Goal: Register for event/course

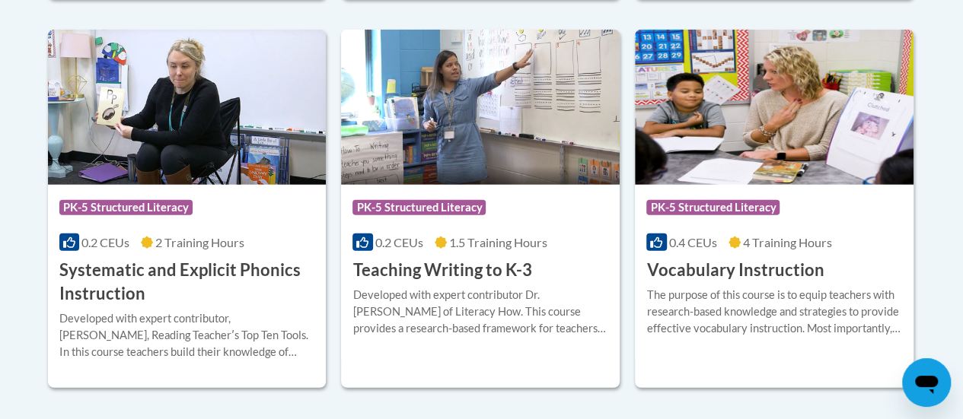
scroll to position [1831, 0]
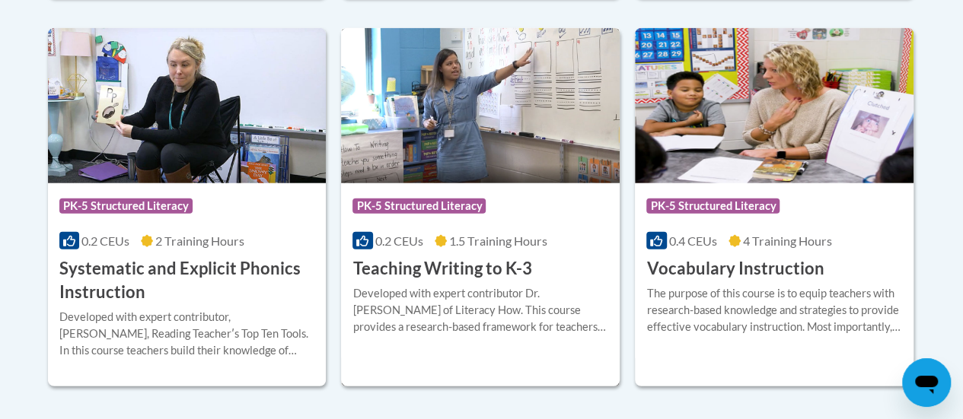
click at [438, 269] on h3 "Teaching Writing to K-3" at bounding box center [441, 269] width 179 height 24
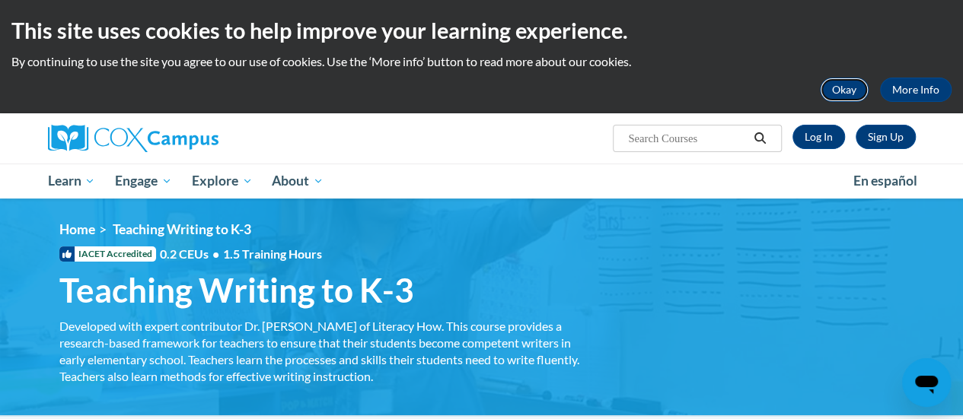
click at [834, 93] on button "Okay" at bounding box center [844, 90] width 49 height 24
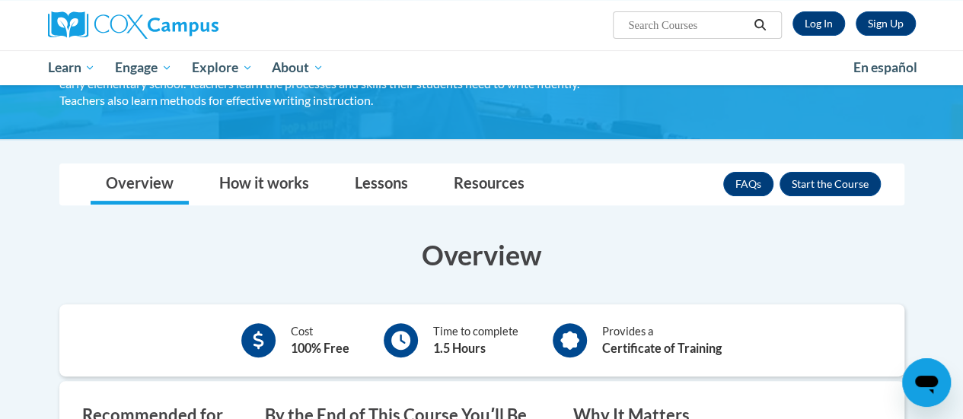
scroll to position [135, 0]
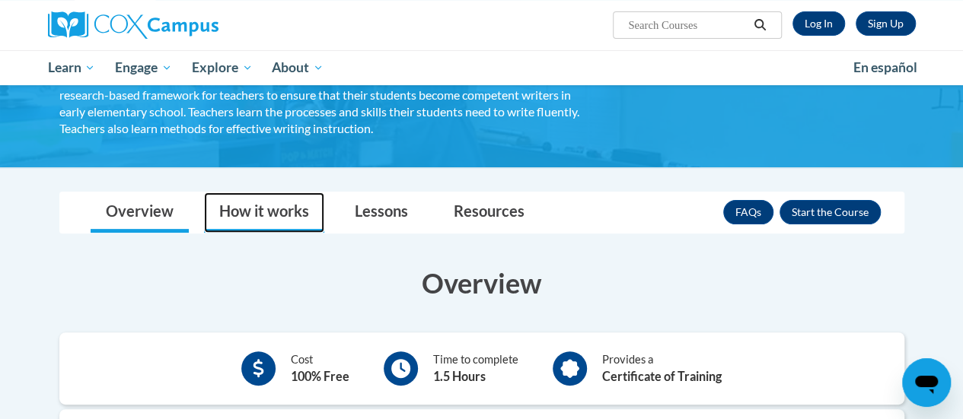
click at [277, 212] on link "How it works" at bounding box center [264, 213] width 120 height 40
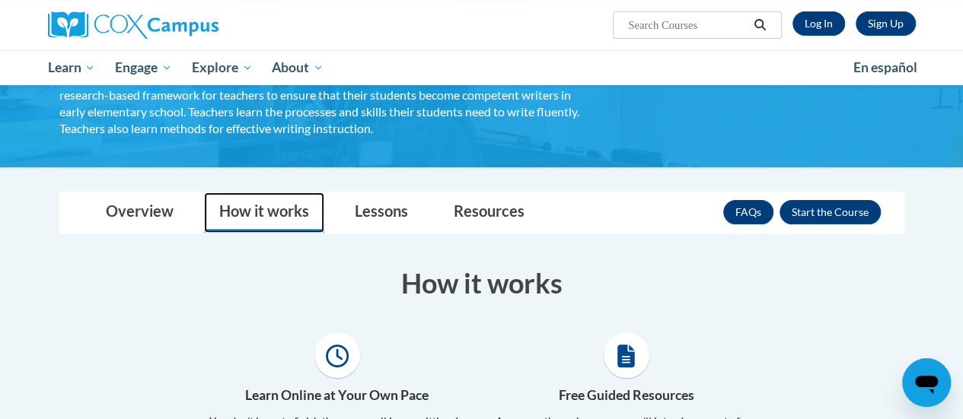
scroll to position [131, 0]
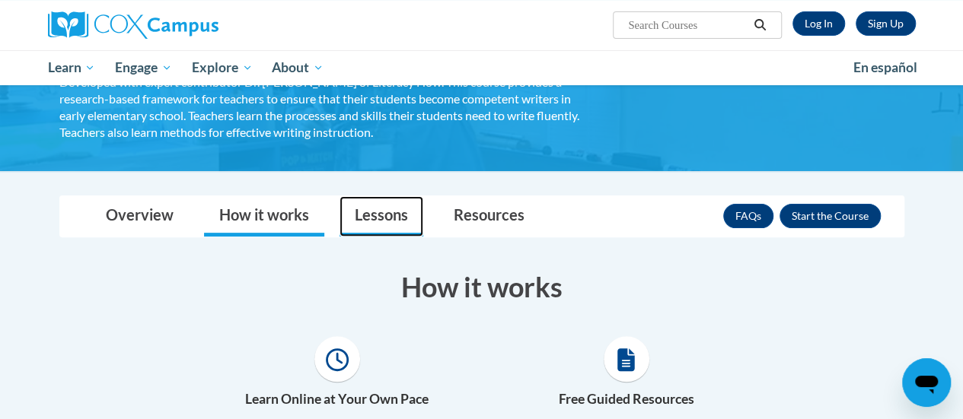
click at [386, 218] on link "Lessons" at bounding box center [381, 216] width 84 height 40
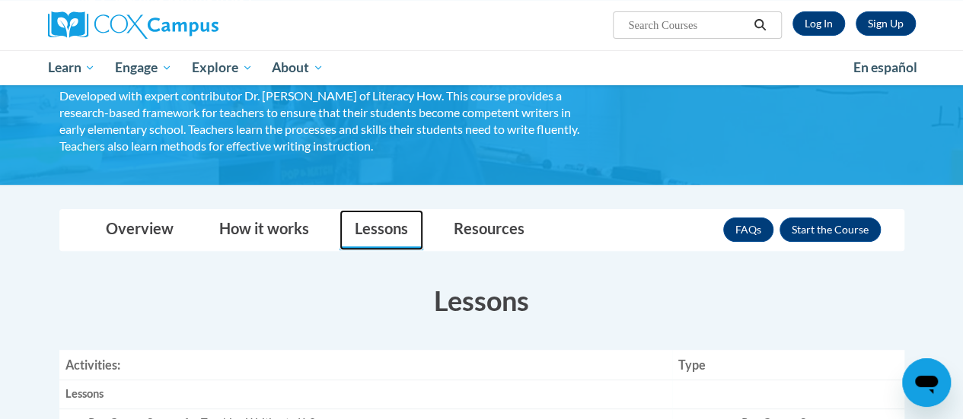
scroll to position [113, 0]
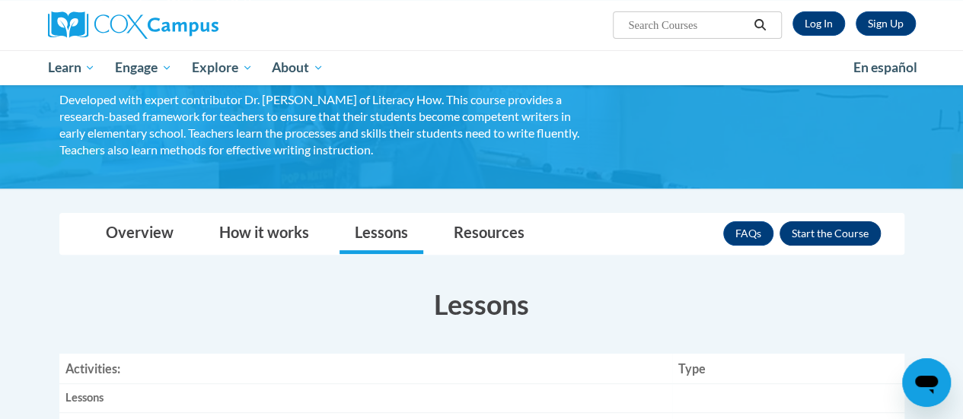
click at [824, 234] on button "Enroll" at bounding box center [829, 233] width 101 height 24
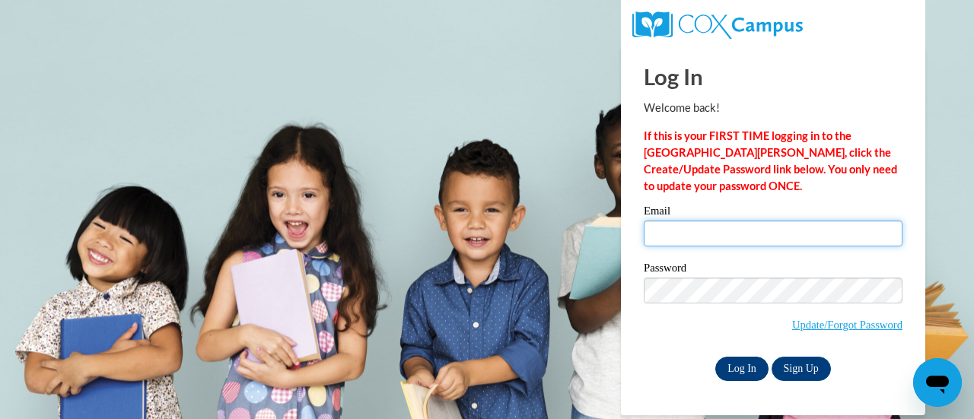
type input "allison.baran@rusd.org"
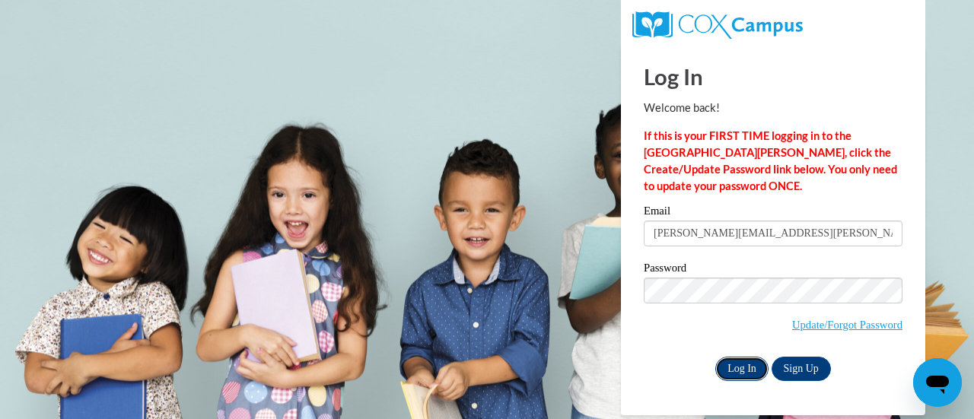
click at [735, 371] on input "Log In" at bounding box center [741, 369] width 53 height 24
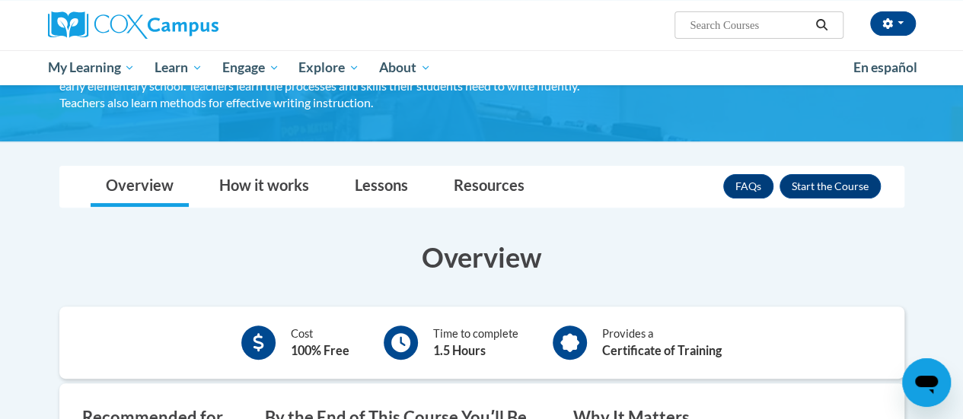
scroll to position [162, 0]
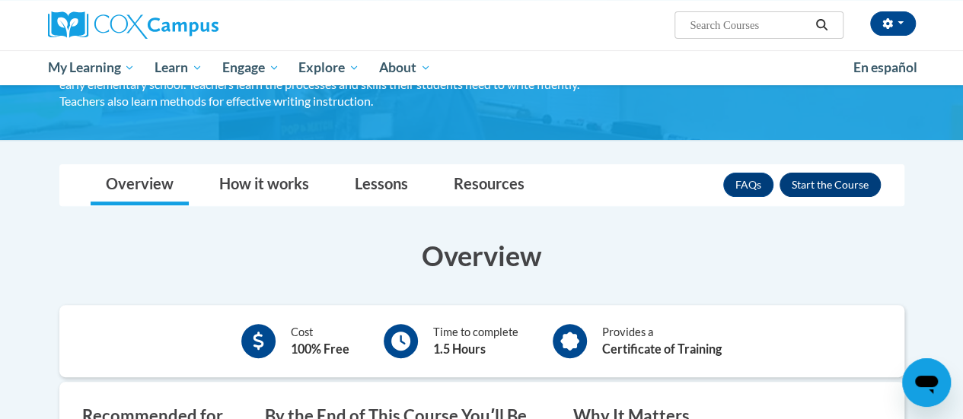
click at [831, 189] on button "Enroll" at bounding box center [829, 185] width 101 height 24
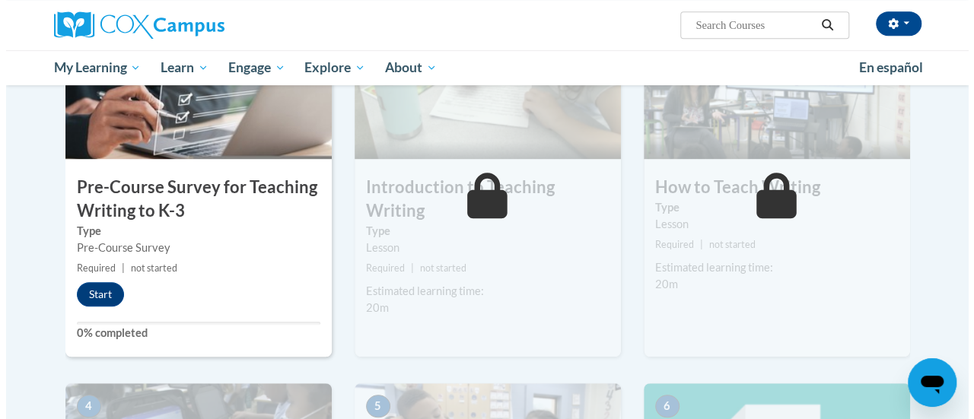
scroll to position [400, 0]
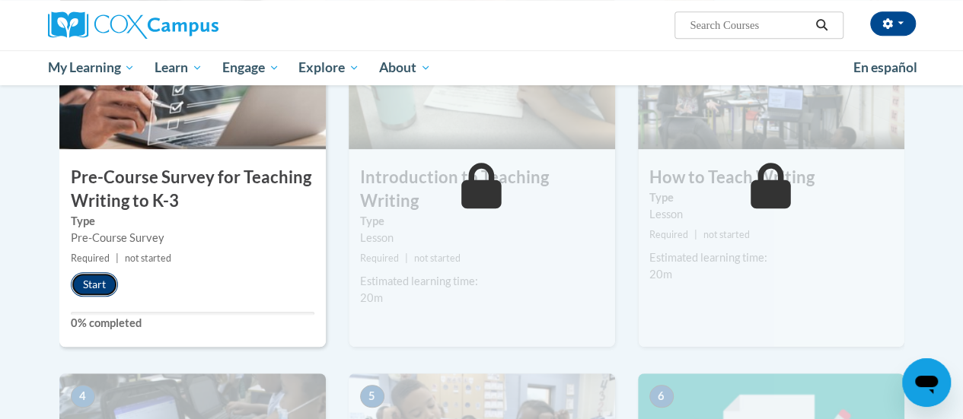
click at [102, 281] on button "Start" at bounding box center [94, 284] width 47 height 24
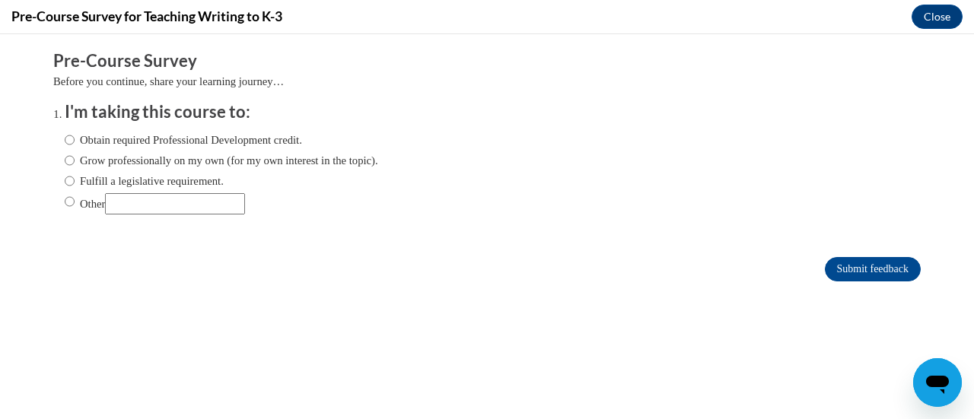
scroll to position [0, 0]
click at [65, 141] on input "Obtain required Professional Development credit." at bounding box center [70, 140] width 10 height 17
radio input "true"
click at [829, 271] on input "Submit feedback" at bounding box center [873, 269] width 96 height 24
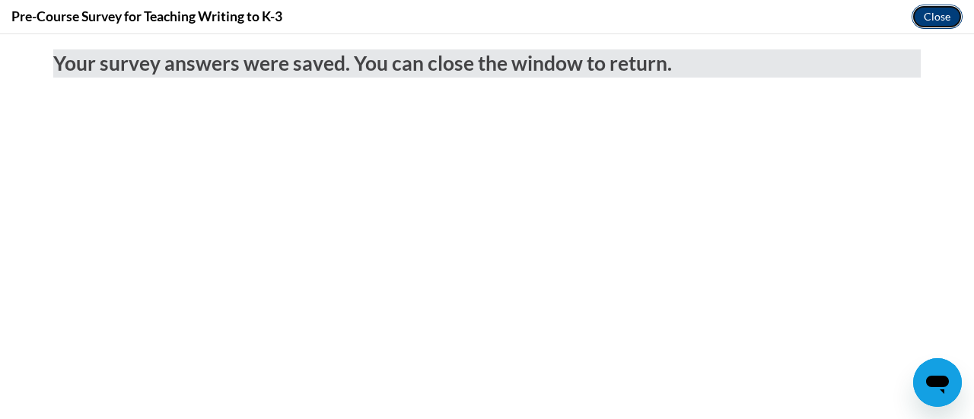
click at [932, 19] on button "Close" at bounding box center [937, 17] width 51 height 24
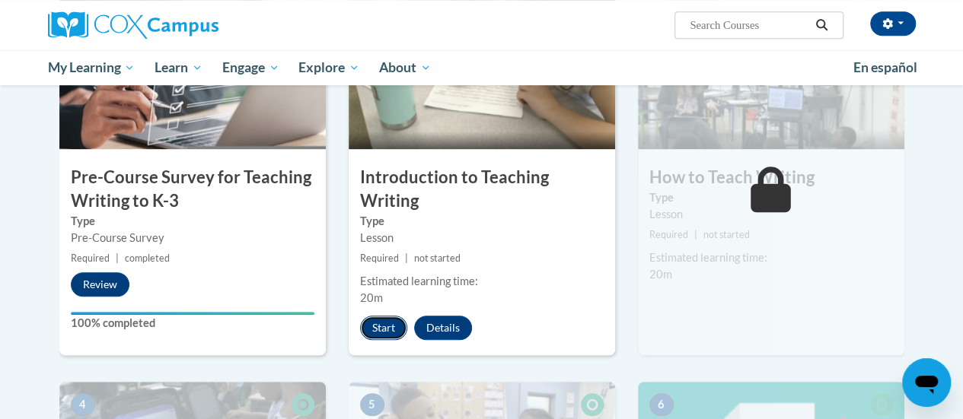
click at [384, 333] on button "Start" at bounding box center [383, 328] width 47 height 24
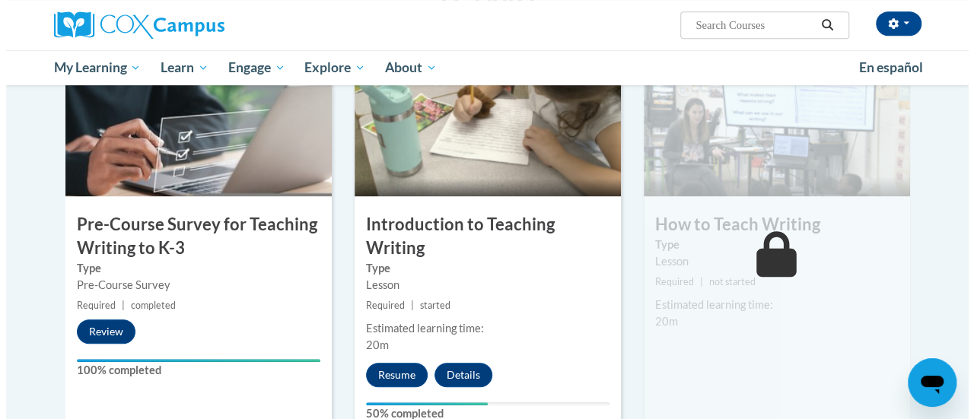
scroll to position [351, 0]
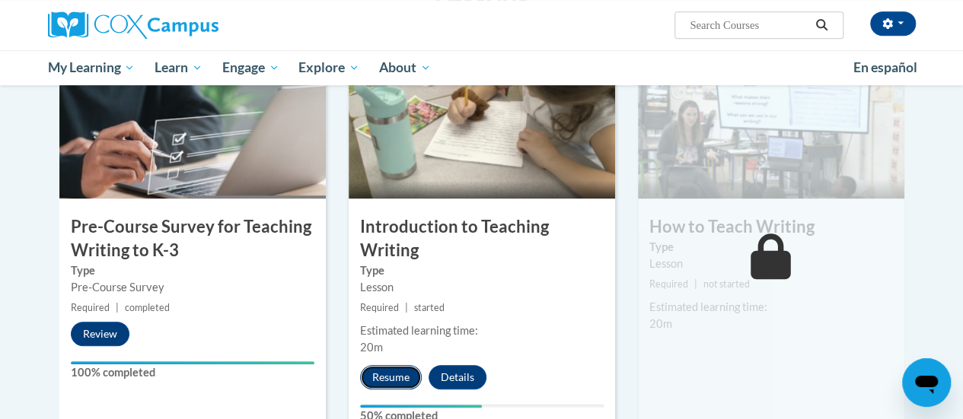
click at [399, 377] on button "Resume" at bounding box center [391, 377] width 62 height 24
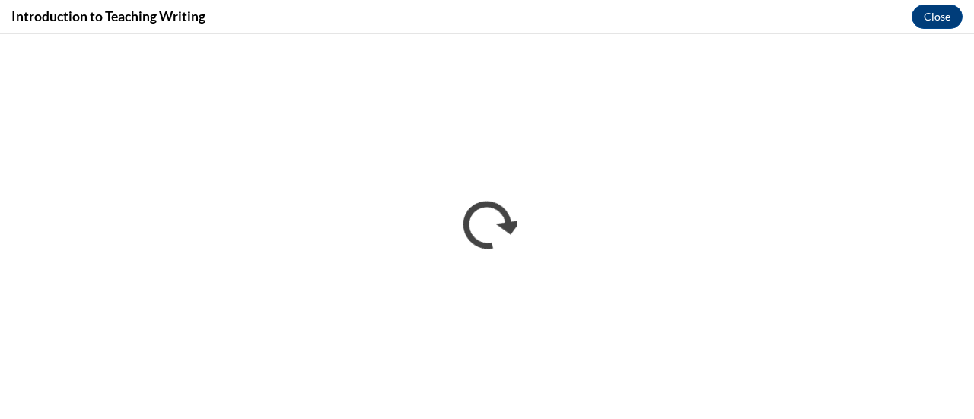
scroll to position [0, 0]
